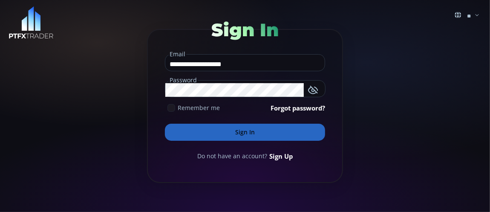
click at [233, 133] on button "Sign In" at bounding box center [245, 132] width 160 height 17
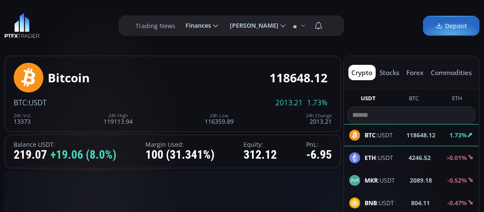
scroll to position [114, 0]
type input "********"
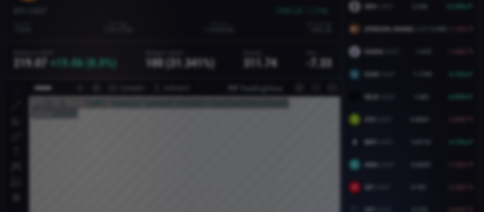
scroll to position [85, 0]
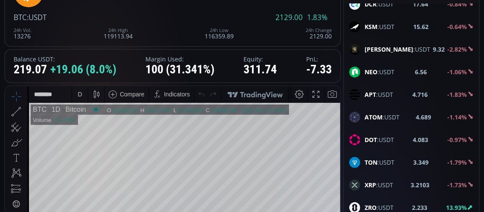
scroll to position [298, 0]
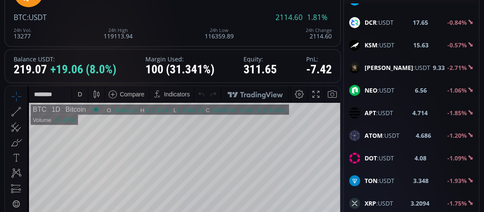
click at [381, 154] on span "DOT :USDT" at bounding box center [379, 158] width 29 height 9
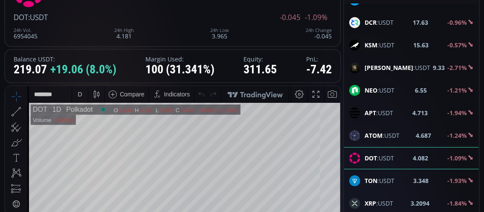
click at [80, 94] on div "D" at bounding box center [80, 93] width 4 height 7
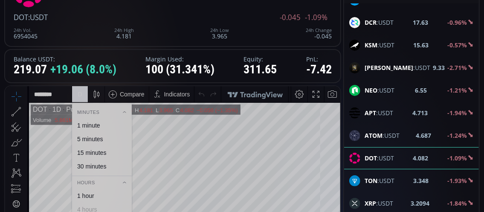
click at [88, 125] on div "1 minute" at bounding box center [88, 125] width 23 height 7
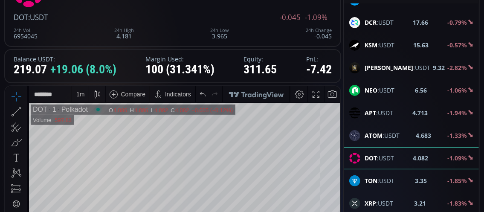
click at [382, 65] on b "[PERSON_NAME]" at bounding box center [389, 68] width 49 height 8
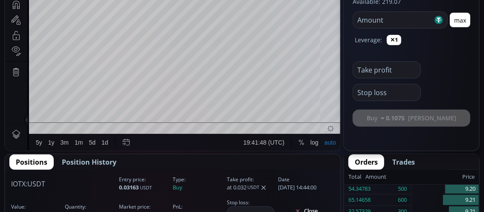
scroll to position [298, 0]
